Goal: Find specific page/section: Find specific page/section

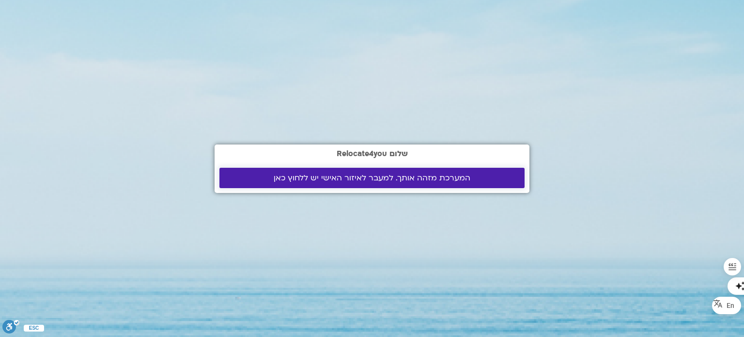
click at [231, 176] on link "המערכת מזהה אותך. למעבר לאיזור האישי יש ללחוץ כאן" at bounding box center [372, 178] width 305 height 20
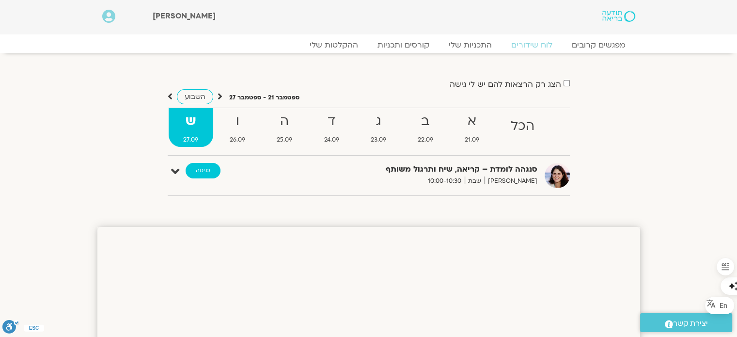
click at [207, 169] on link "כניסה" at bounding box center [203, 171] width 35 height 16
